Goal: Transaction & Acquisition: Obtain resource

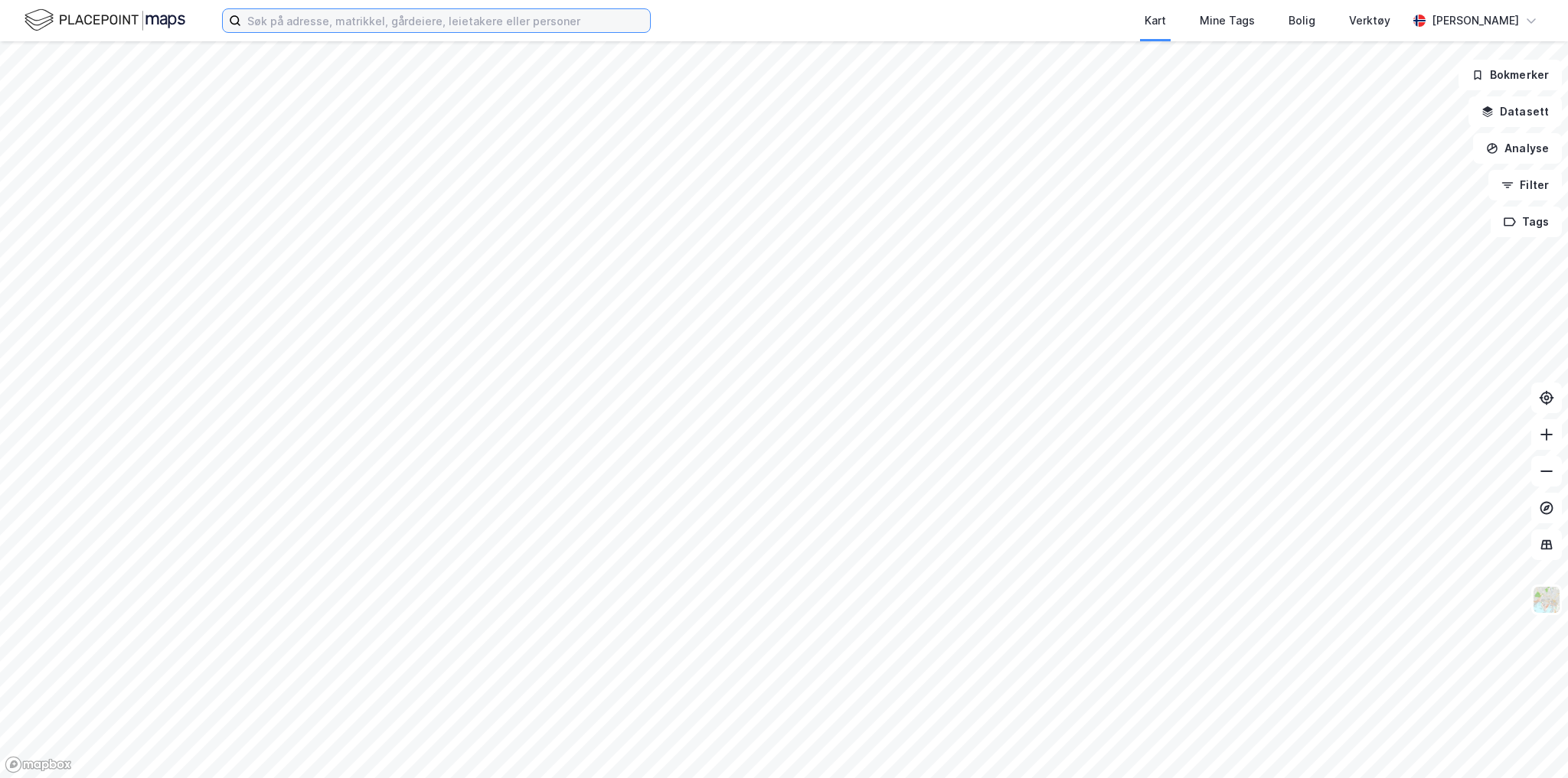
click at [384, 24] on input at bounding box center [445, 20] width 409 height 23
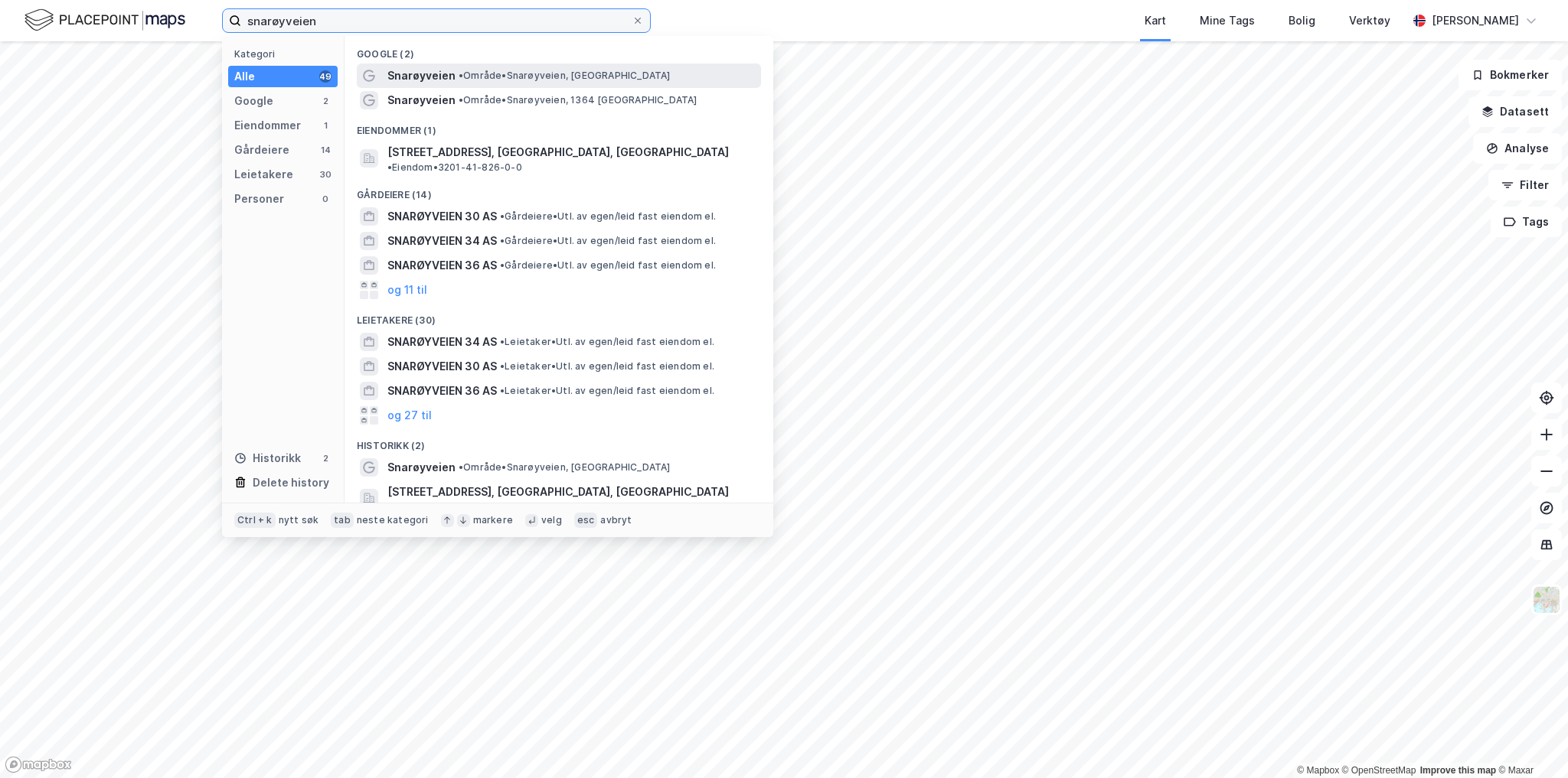
type input "snarøyveien"
click at [416, 74] on span "Snarøyveien" at bounding box center [421, 76] width 68 height 18
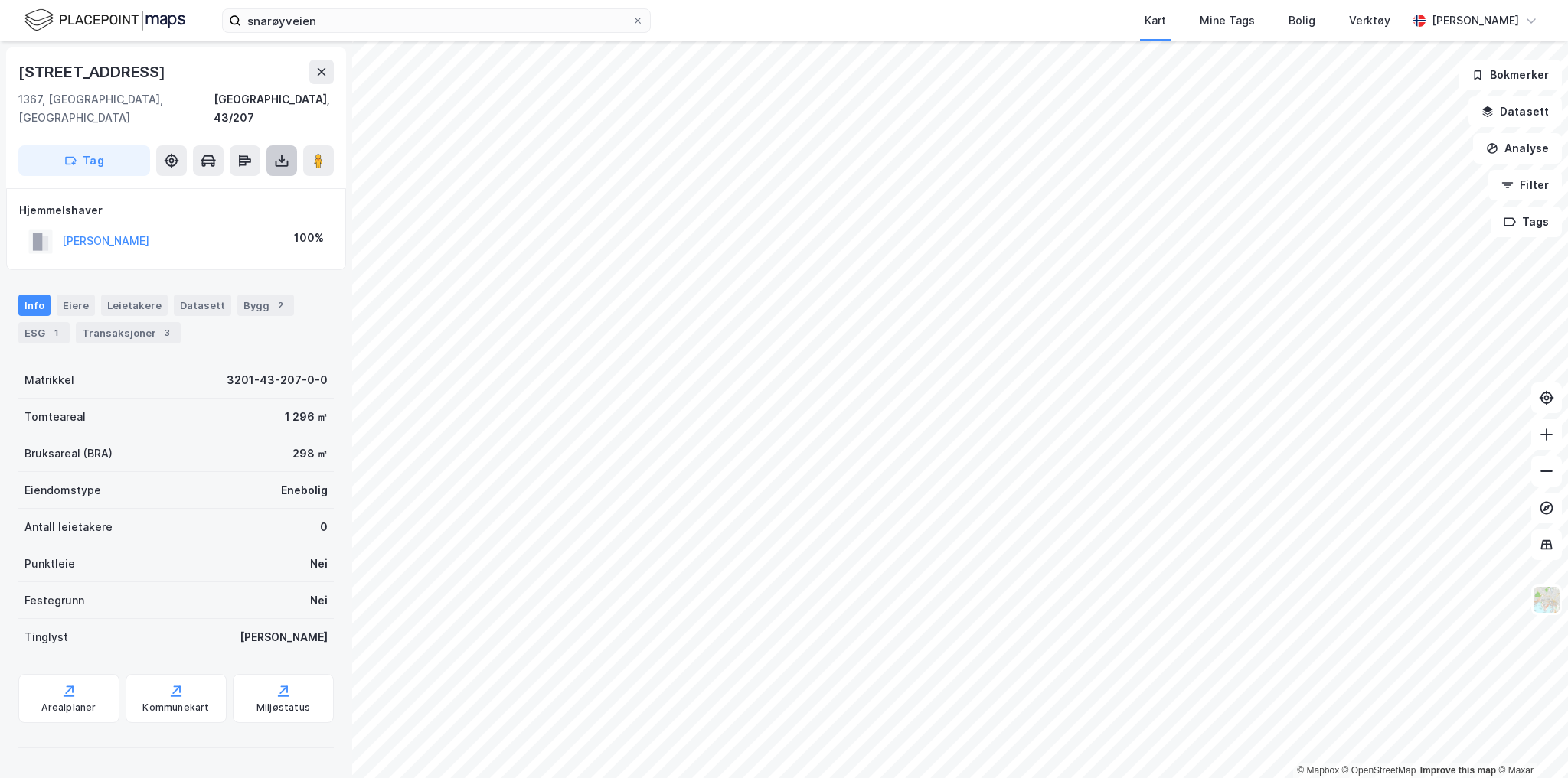
click at [277, 153] on icon at bounding box center [281, 160] width 15 height 15
click at [236, 179] on div "Last ned grunnbok" at bounding box center [215, 191] width 163 height 25
click at [222, 186] on div "Last ned grunnbok" at bounding box center [206, 191] width 89 height 12
